Goal: Information Seeking & Learning: Learn about a topic

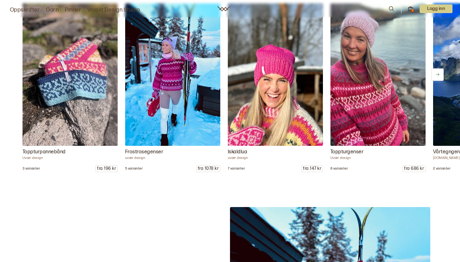
scroll to position [789, 0]
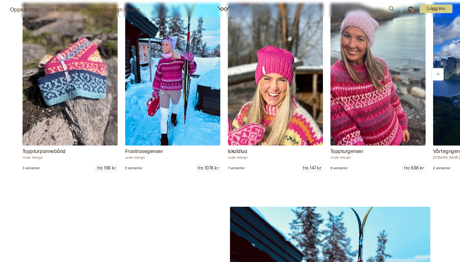
click at [438, 76] on icon at bounding box center [437, 74] width 3 height 3
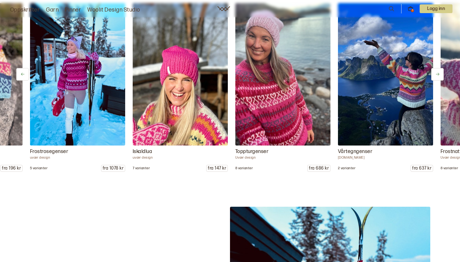
click at [436, 76] on icon at bounding box center [437, 74] width 5 height 5
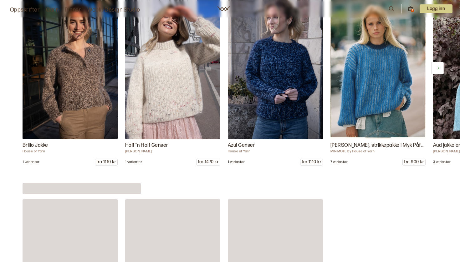
scroll to position [3119, 0]
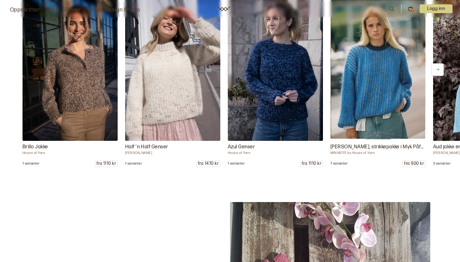
click at [439, 72] on icon at bounding box center [437, 69] width 5 height 5
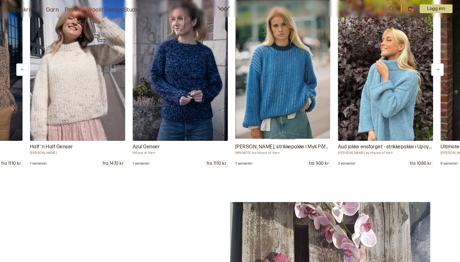
drag, startPoint x: 439, startPoint y: 72, endPoint x: 383, endPoint y: 212, distance: 150.5
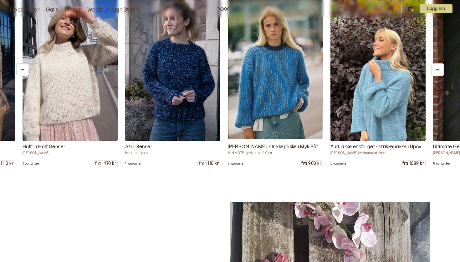
click at [438, 70] on icon at bounding box center [437, 69] width 3 height 3
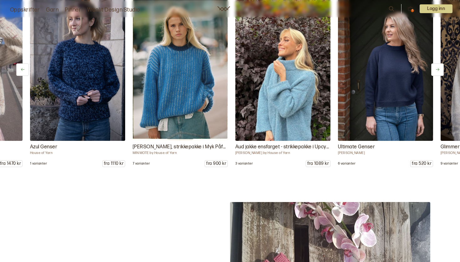
click at [438, 70] on icon at bounding box center [437, 69] width 3 height 3
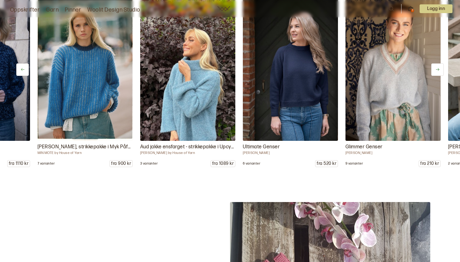
click at [438, 70] on icon at bounding box center [437, 69] width 3 height 3
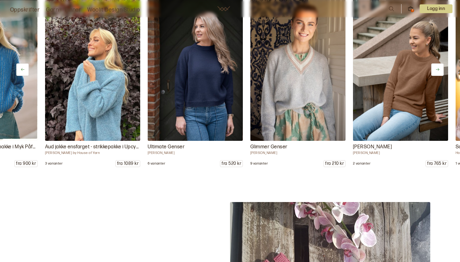
click at [438, 70] on icon at bounding box center [437, 69] width 3 height 3
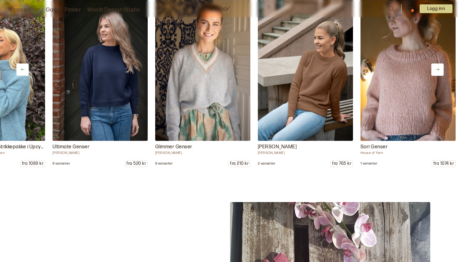
click at [438, 70] on icon at bounding box center [437, 69] width 3 height 3
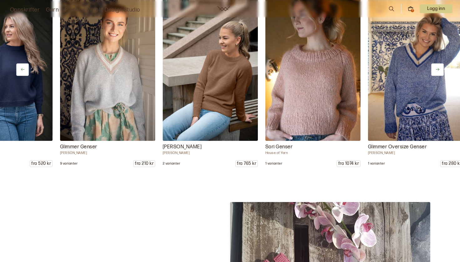
click at [438, 70] on icon at bounding box center [437, 69] width 3 height 3
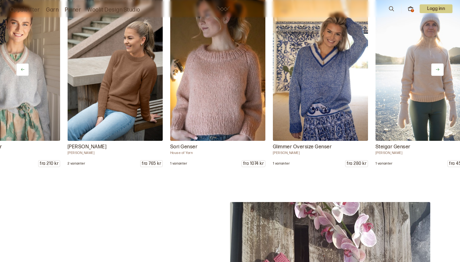
click at [438, 70] on icon at bounding box center [437, 69] width 3 height 3
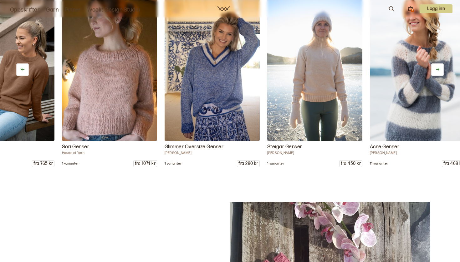
click at [438, 70] on icon at bounding box center [437, 69] width 3 height 3
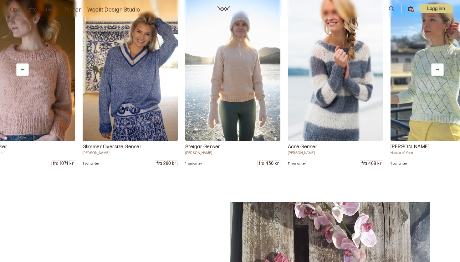
click at [438, 70] on icon at bounding box center [437, 69] width 3 height 3
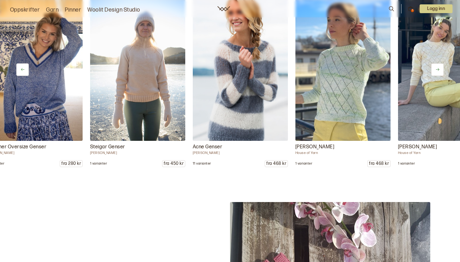
click at [438, 70] on icon at bounding box center [437, 69] width 3 height 3
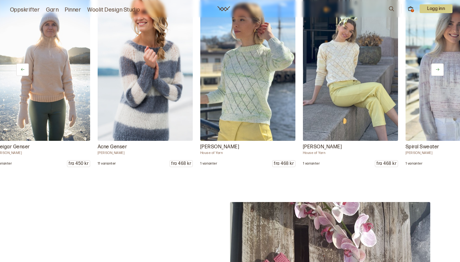
click at [438, 70] on icon at bounding box center [437, 69] width 3 height 3
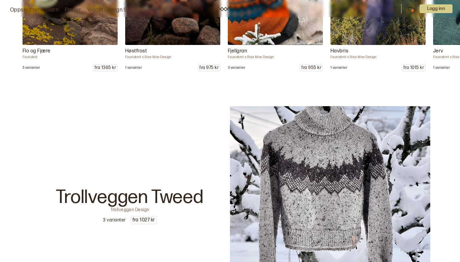
scroll to position [3312, 0]
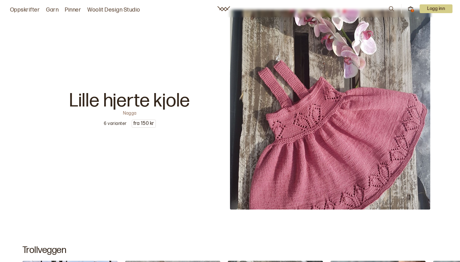
click at [394, 7] on icon at bounding box center [391, 8] width 7 height 7
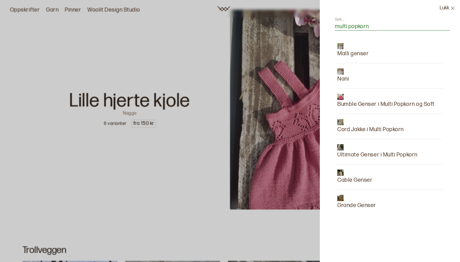
type input "multi popkorn"
click at [378, 23] on input "multi popkorn" at bounding box center [392, 27] width 115 height 8
click at [370, 153] on p "Ultimate Genser i Multi Popkorn" at bounding box center [377, 155] width 80 height 9
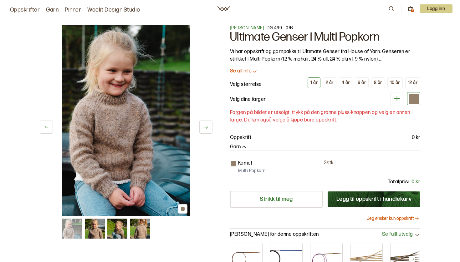
click at [209, 127] on button at bounding box center [205, 127] width 13 height 13
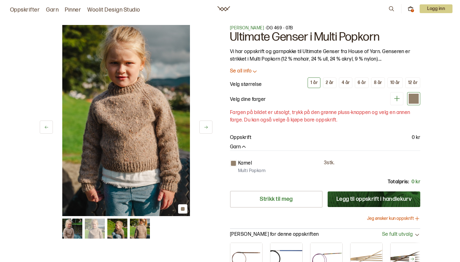
click at [209, 127] on button at bounding box center [205, 127] width 13 height 13
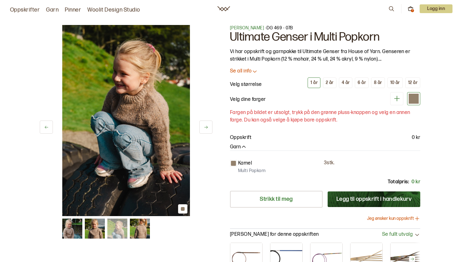
click at [209, 127] on button at bounding box center [205, 127] width 13 height 13
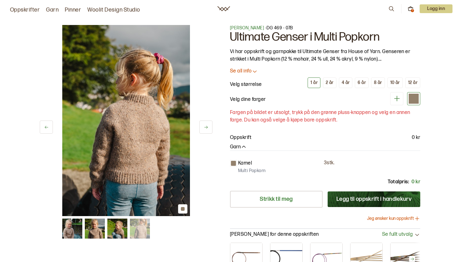
click at [210, 128] on button at bounding box center [205, 127] width 13 height 13
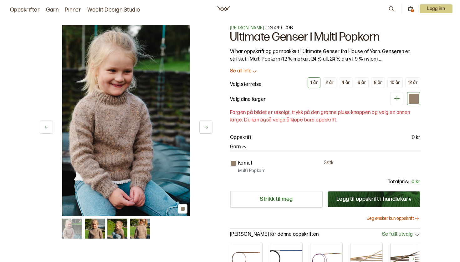
click at [210, 128] on button at bounding box center [205, 127] width 13 height 13
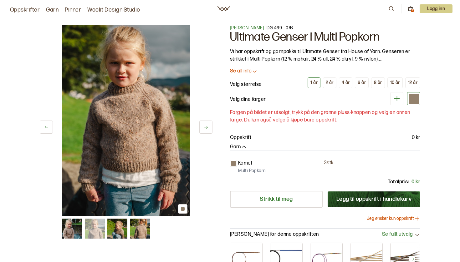
click at [391, 9] on icon at bounding box center [391, 8] width 7 height 7
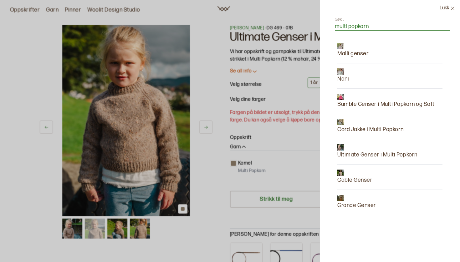
type input "multi popkorn"
click at [385, 99] on div at bounding box center [385, 97] width 97 height 6
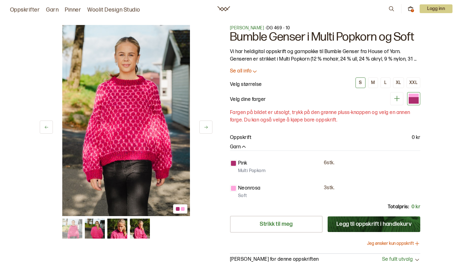
click at [97, 230] on img at bounding box center [95, 229] width 20 height 20
click at [98, 232] on img at bounding box center [95, 229] width 20 height 20
click at [118, 232] on img at bounding box center [117, 229] width 20 height 20
click at [141, 229] on img at bounding box center [140, 229] width 20 height 20
click at [82, 231] on img at bounding box center [72, 229] width 20 height 20
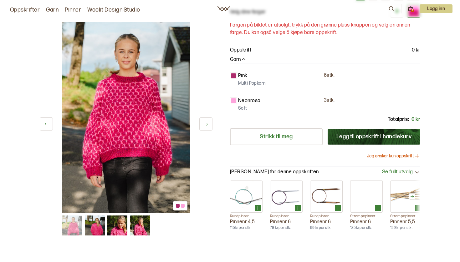
scroll to position [85, 0]
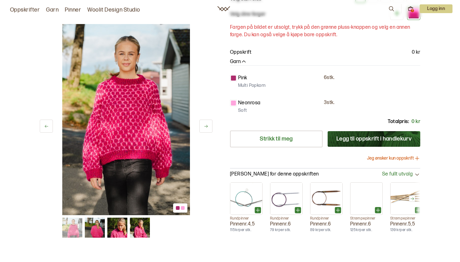
click at [208, 123] on button at bounding box center [205, 126] width 13 height 13
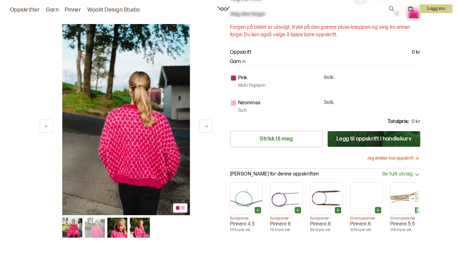
click at [207, 124] on icon at bounding box center [206, 126] width 5 height 5
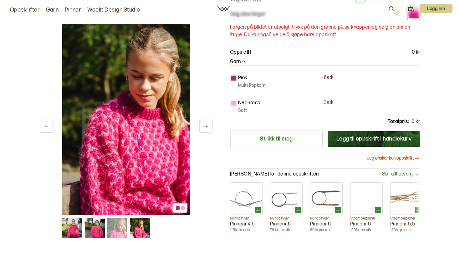
click at [207, 124] on icon at bounding box center [206, 126] width 5 height 5
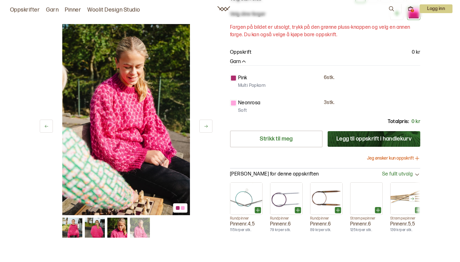
scroll to position [39, 0]
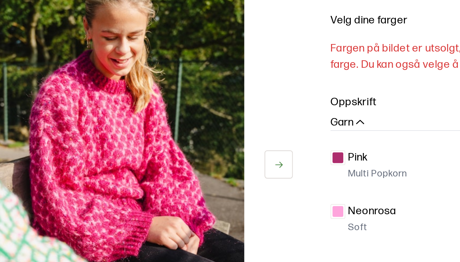
click at [204, 125] on icon at bounding box center [206, 127] width 5 height 5
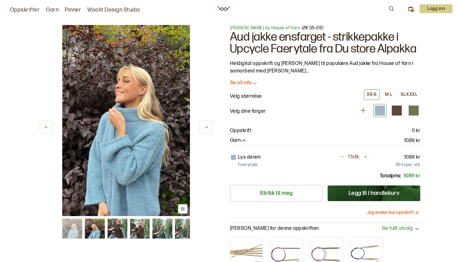
click at [204, 127] on icon at bounding box center [206, 127] width 5 height 5
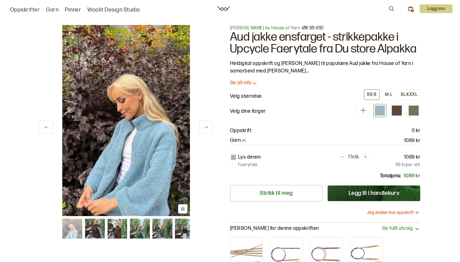
click at [205, 127] on icon at bounding box center [206, 127] width 5 height 5
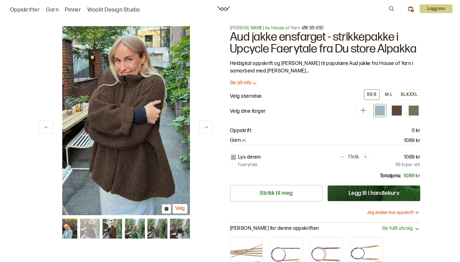
click at [205, 127] on icon at bounding box center [206, 127] width 5 height 5
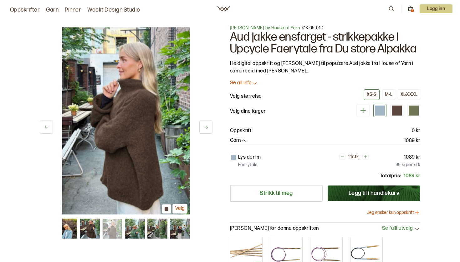
click at [205, 128] on icon at bounding box center [205, 127] width 3 height 3
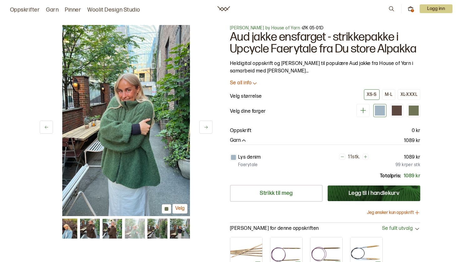
click at [205, 128] on icon at bounding box center [205, 127] width 3 height 3
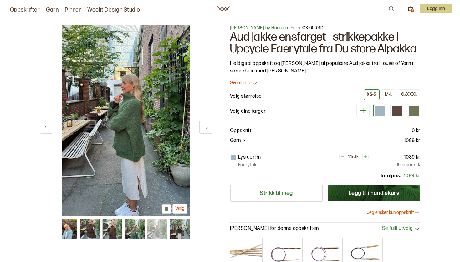
click at [205, 128] on icon at bounding box center [206, 127] width 5 height 5
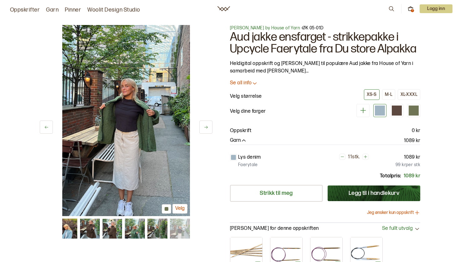
click at [205, 128] on icon at bounding box center [206, 127] width 5 height 5
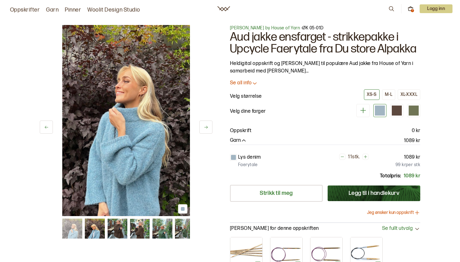
click at [205, 128] on icon at bounding box center [206, 127] width 5 height 5
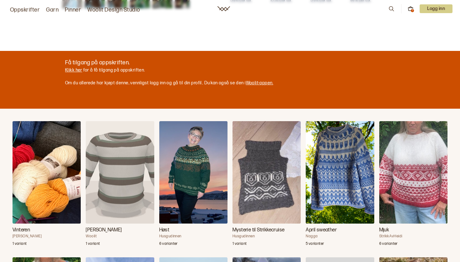
scroll to position [305, 0]
